Goal: Navigation & Orientation: Find specific page/section

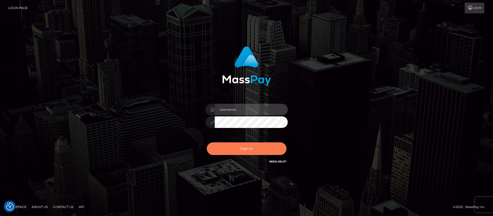
type input "balsaberisic"
click at [230, 148] on button "Sign in" at bounding box center [247, 148] width 80 height 13
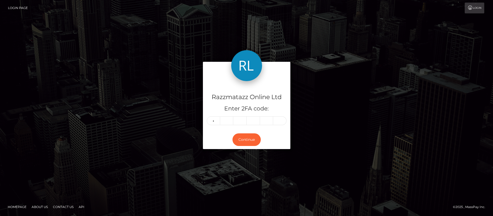
type input "1"
type input "3"
type input "5"
type input "6"
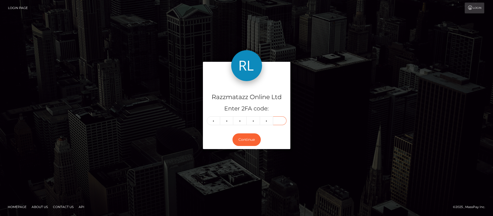
type input "7"
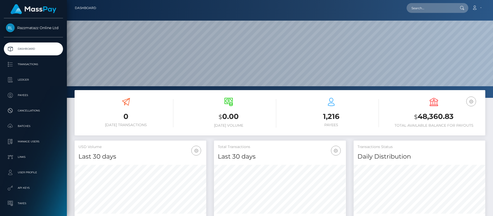
scroll to position [91, 132]
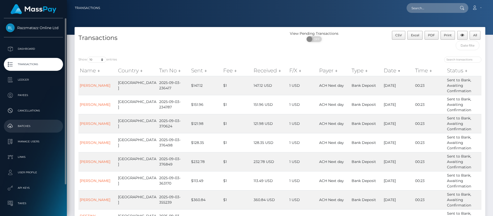
click at [34, 125] on p "Batches" at bounding box center [33, 126] width 55 height 8
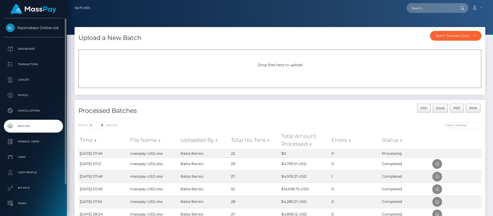
click at [45, 130] on link "Batches" at bounding box center [33, 126] width 59 height 13
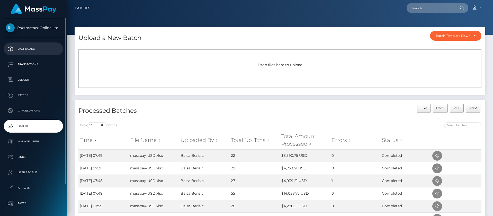
click at [50, 49] on p "Dashboard" at bounding box center [33, 49] width 55 height 8
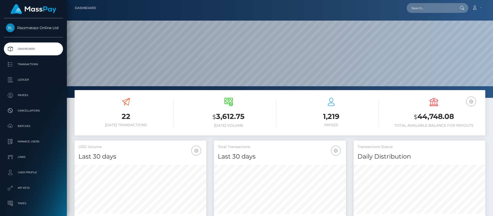
scroll to position [91, 132]
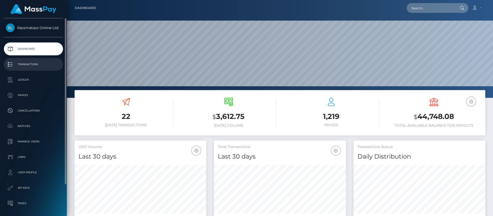
click at [46, 65] on p "Transactions" at bounding box center [33, 64] width 55 height 8
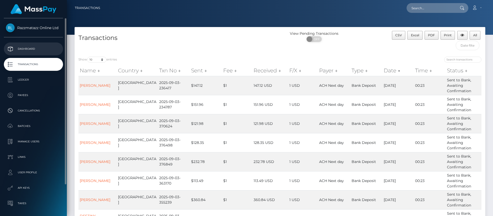
click at [47, 45] on p "Dashboard" at bounding box center [33, 49] width 55 height 8
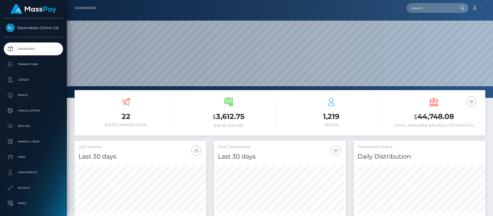
scroll to position [91, 132]
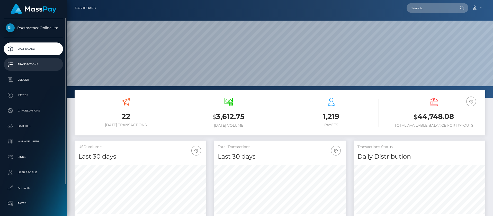
click at [45, 67] on p "Transactions" at bounding box center [33, 64] width 55 height 8
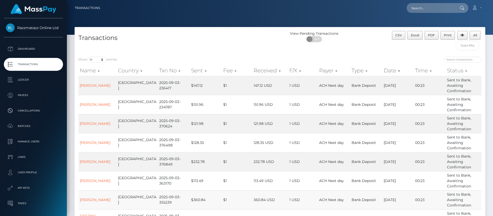
scroll to position [90, 0]
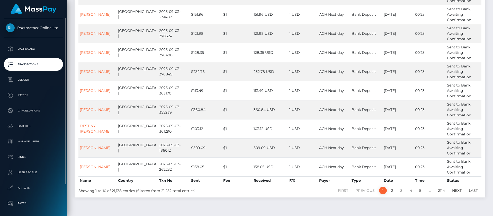
click at [42, 66] on p "Transactions" at bounding box center [33, 64] width 55 height 8
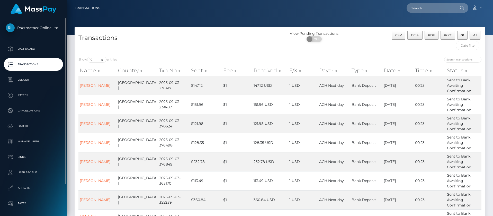
click at [33, 65] on p "Transactions" at bounding box center [33, 64] width 55 height 8
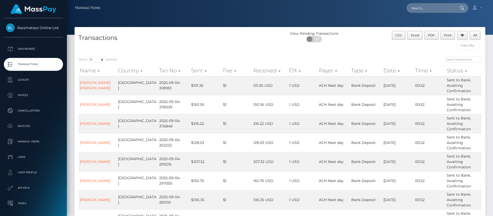
scroll to position [77, 0]
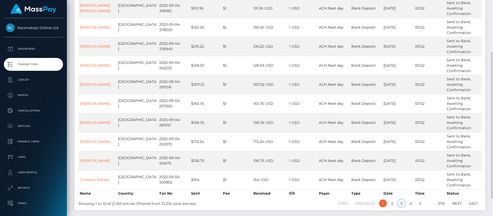
click at [403, 204] on link "3" at bounding box center [402, 203] width 8 height 8
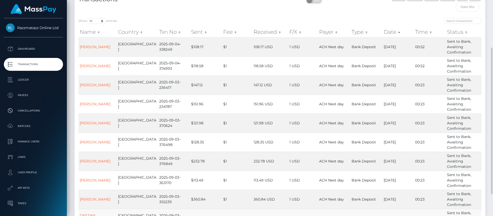
scroll to position [90, 0]
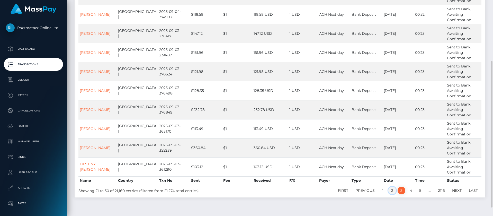
click at [393, 191] on link "2" at bounding box center [393, 191] width 8 height 8
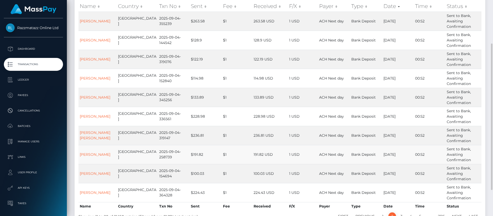
scroll to position [102, 0]
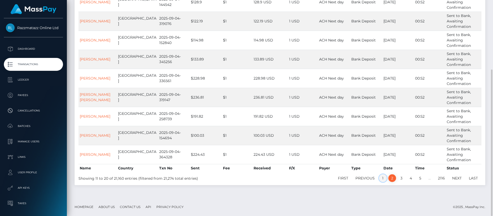
click at [385, 177] on link "1" at bounding box center [383, 178] width 8 height 8
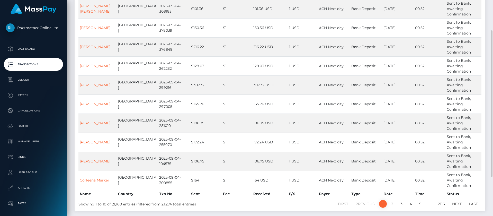
scroll to position [64, 0]
